Goal: Find contact information: Find contact information

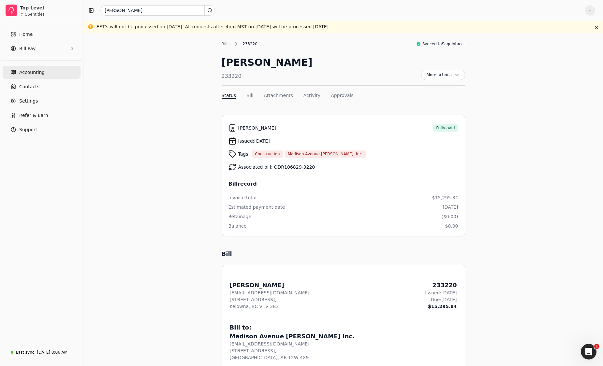
click at [37, 71] on span "Accounting" at bounding box center [31, 72] width 25 height 7
click at [41, 88] on link "Contacts" at bounding box center [42, 86] width 78 height 13
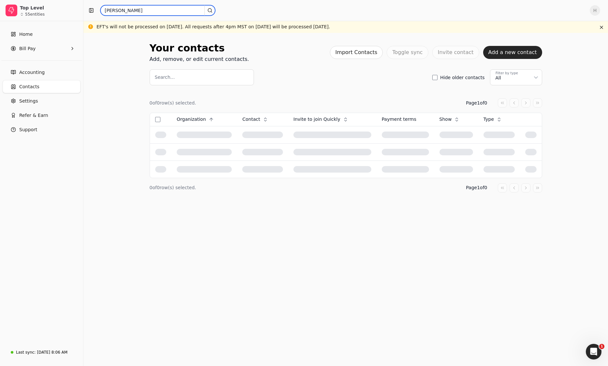
click at [132, 11] on input "[PERSON_NAME]" at bounding box center [157, 10] width 115 height 10
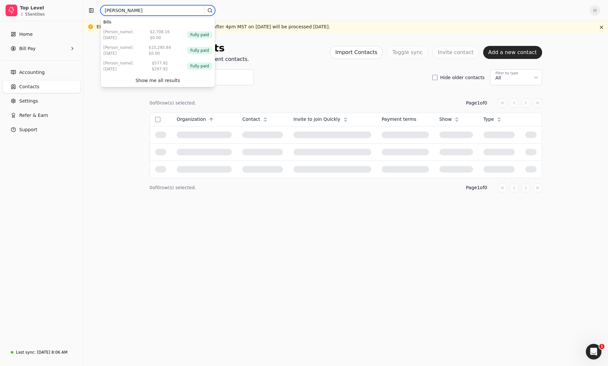
click at [132, 11] on input "[PERSON_NAME]" at bounding box center [157, 10] width 115 height 10
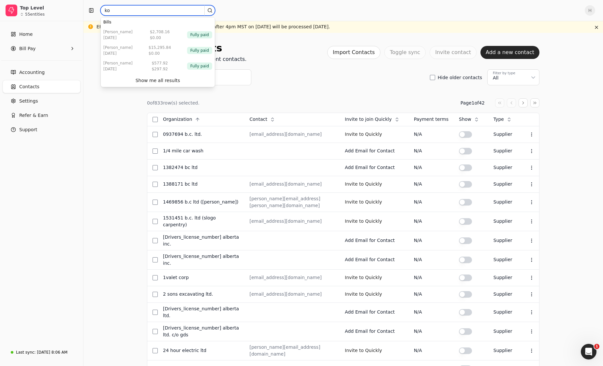
type input "k"
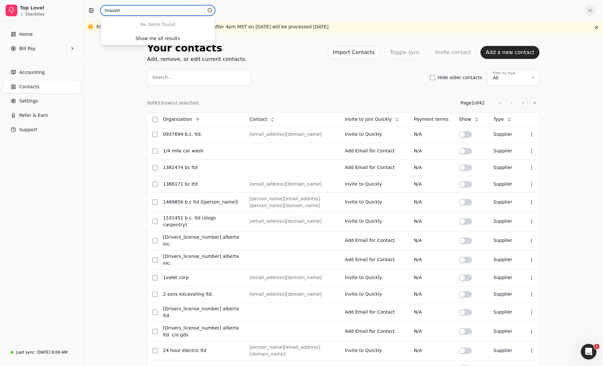
type input "maven"
click at [170, 77] on input "Search..." at bounding box center [199, 77] width 104 height 16
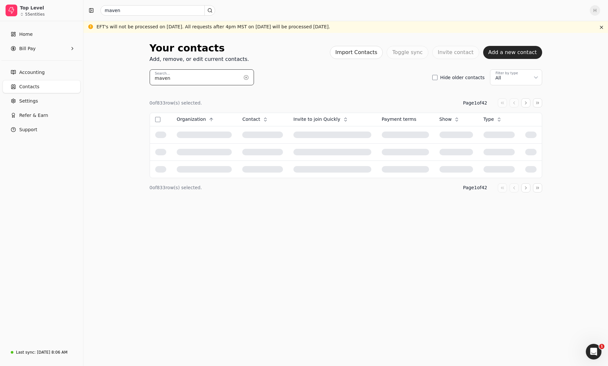
type input "maven"
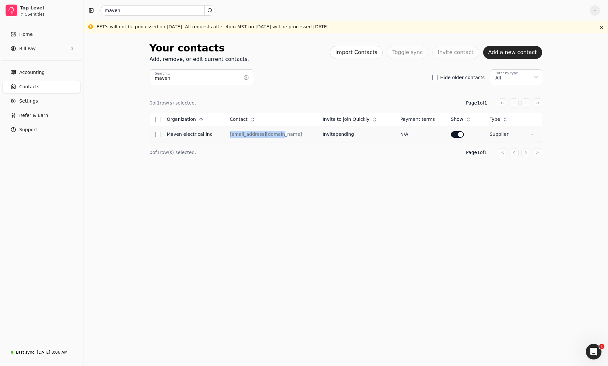
drag, startPoint x: 231, startPoint y: 135, endPoint x: 279, endPoint y: 135, distance: 47.6
click at [281, 135] on td "[EMAIL_ADDRESS][DOMAIN_NAME]" at bounding box center [271, 134] width 93 height 17
copy div "[EMAIL_ADDRESS][DOMAIN_NAME]"
